Goal: Task Accomplishment & Management: Use online tool/utility

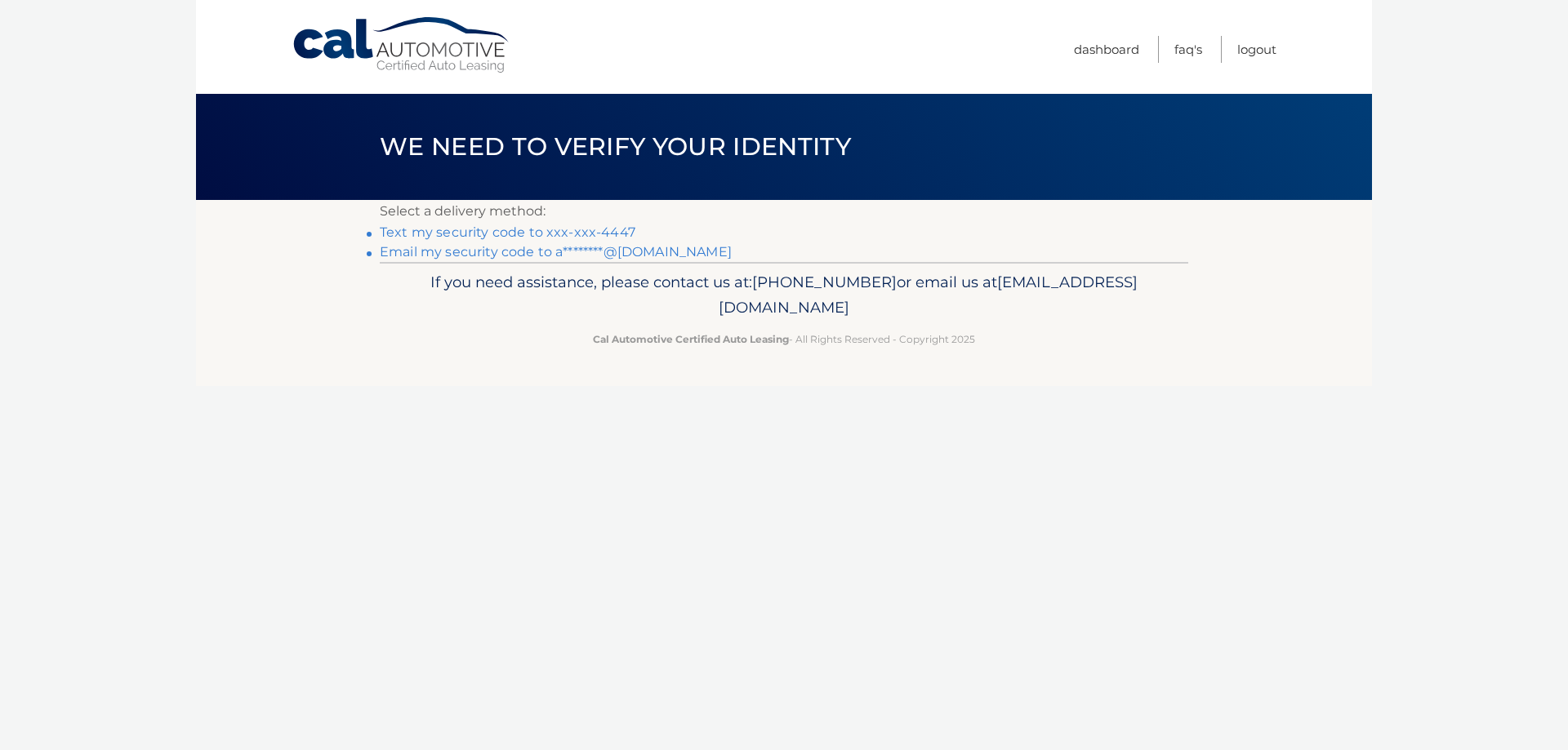
click at [523, 236] on link "Text my security code to xxx-xxx-4447" at bounding box center [507, 232] width 256 height 15
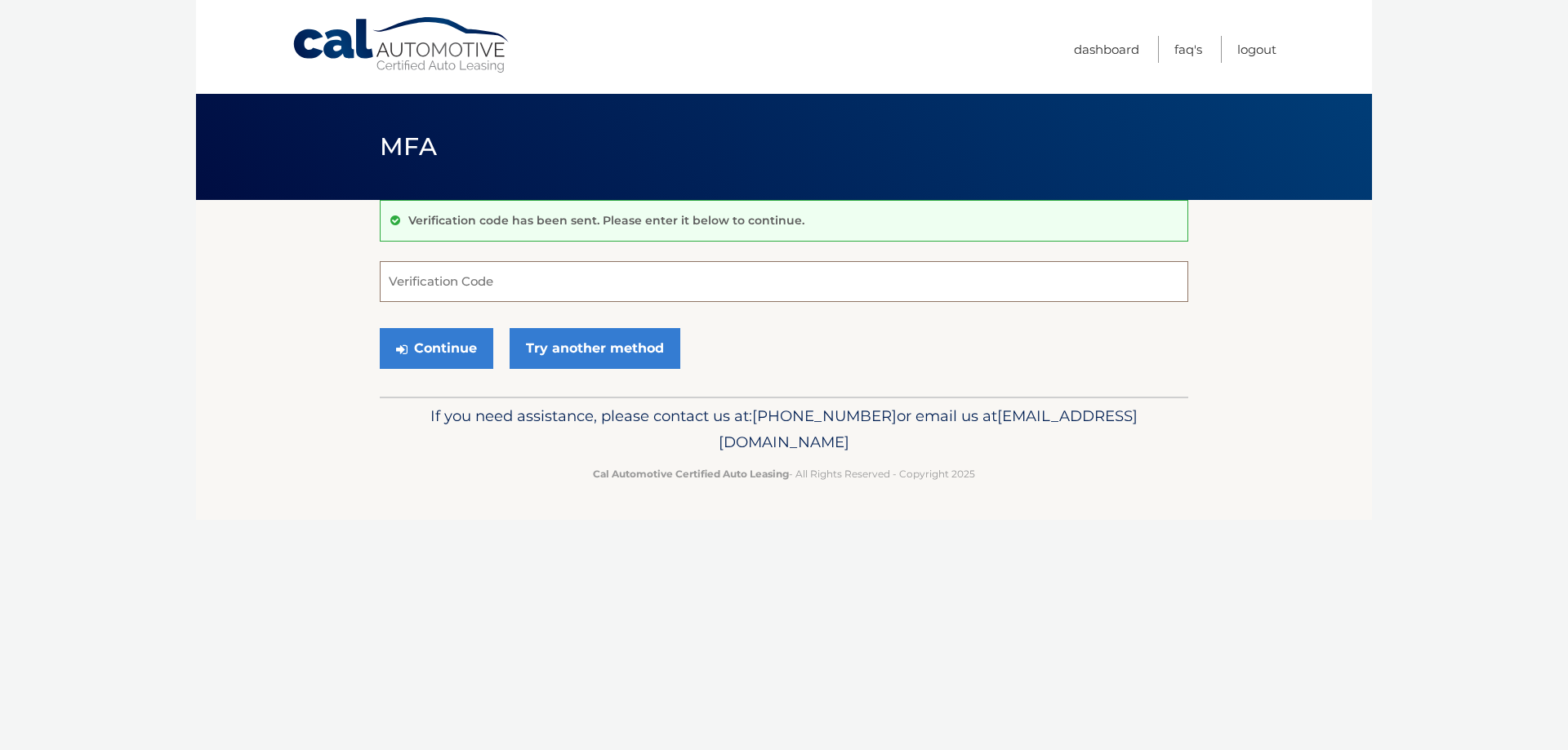
click at [507, 281] on input "Verification Code" at bounding box center [784, 281] width 808 height 41
type input "478346"
click at [422, 361] on button "Continue" at bounding box center [436, 349] width 113 height 41
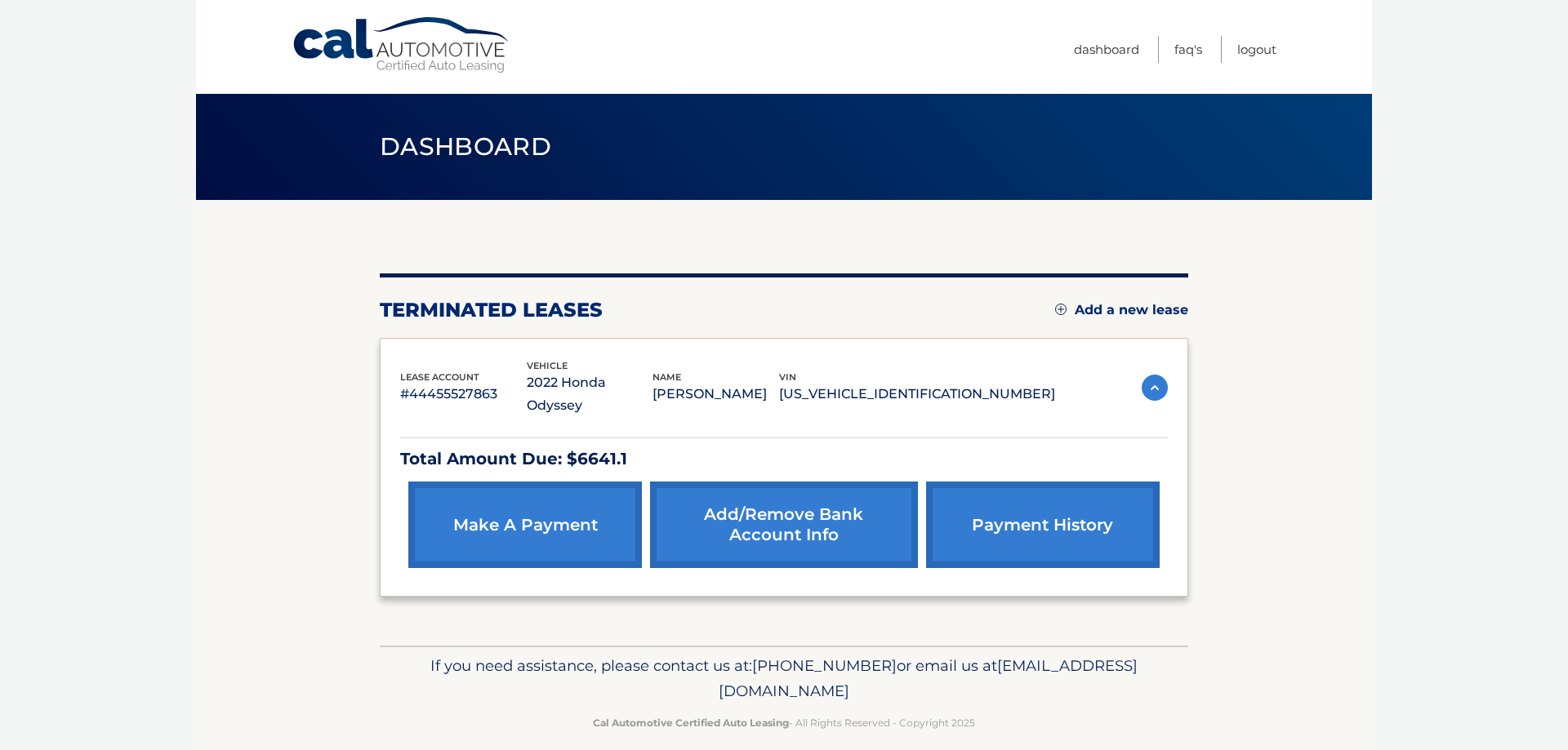
click at [1337, 373] on section "You are registered for this site, but you haven't enrolled in online payments. …" at bounding box center [784, 423] width 1177 height 446
